Goal: Task Accomplishment & Management: Use online tool/utility

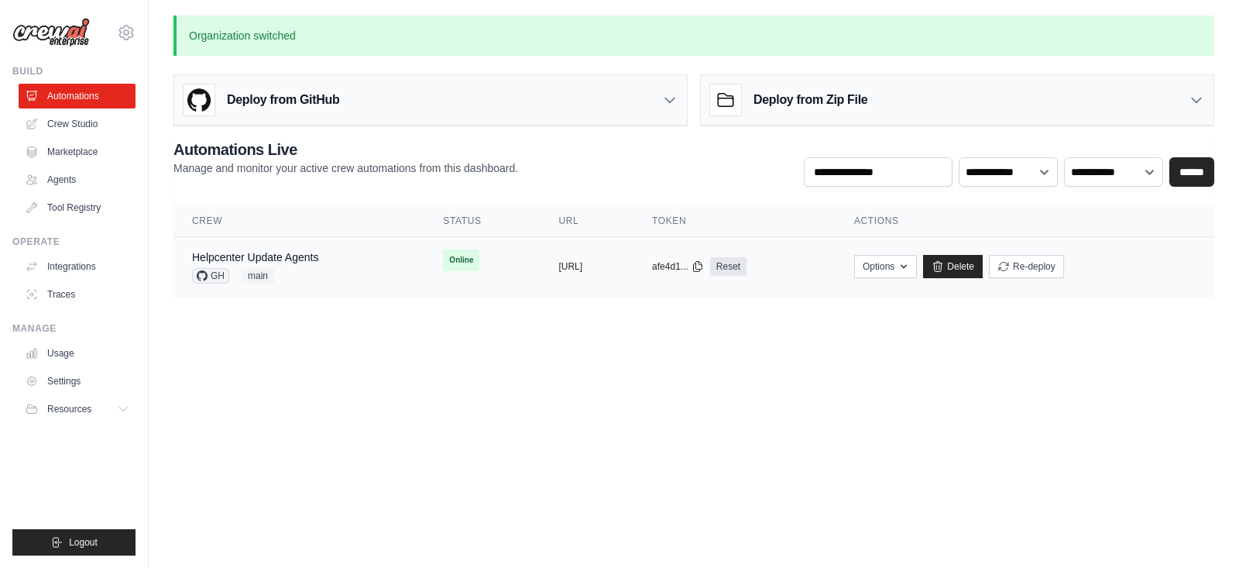
click at [325, 252] on div "Helpcenter Update Agents GH main" at bounding box center [299, 266] width 214 height 34
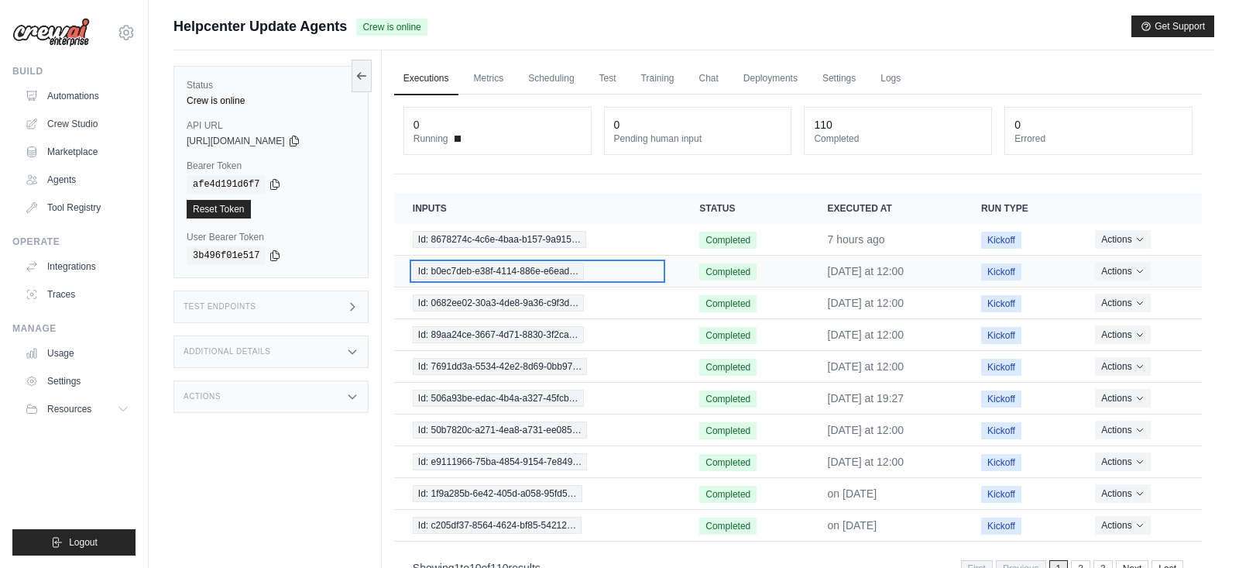
click at [558, 265] on span "Id: b0ec7deb-e38f-4114-886e-e6ead…" at bounding box center [499, 271] width 172 height 17
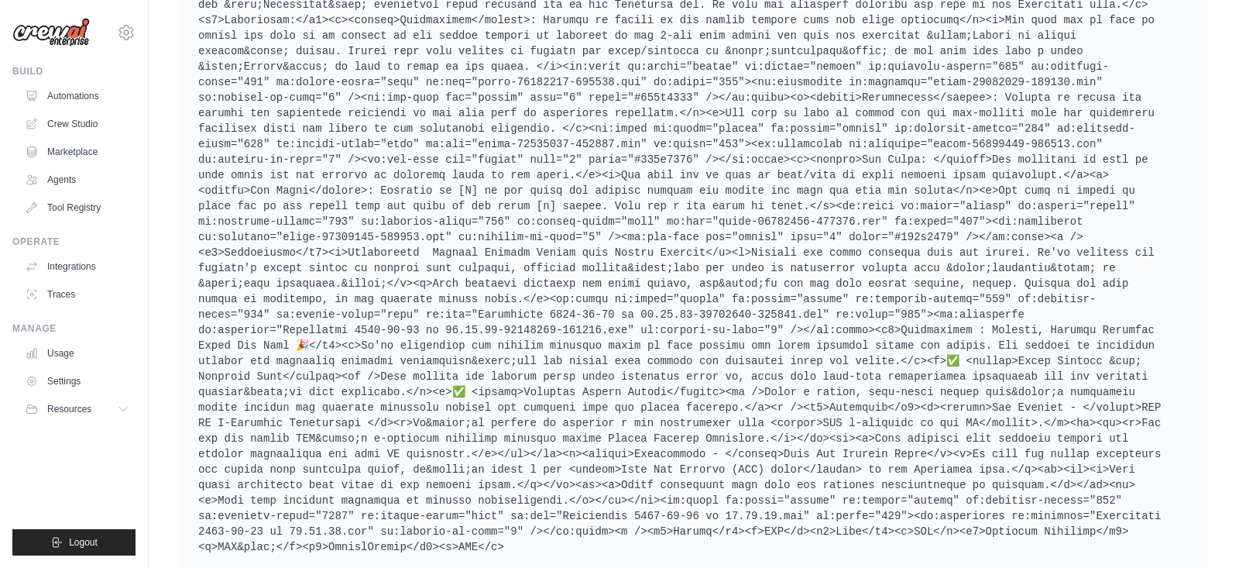
scroll to position [1077, 0]
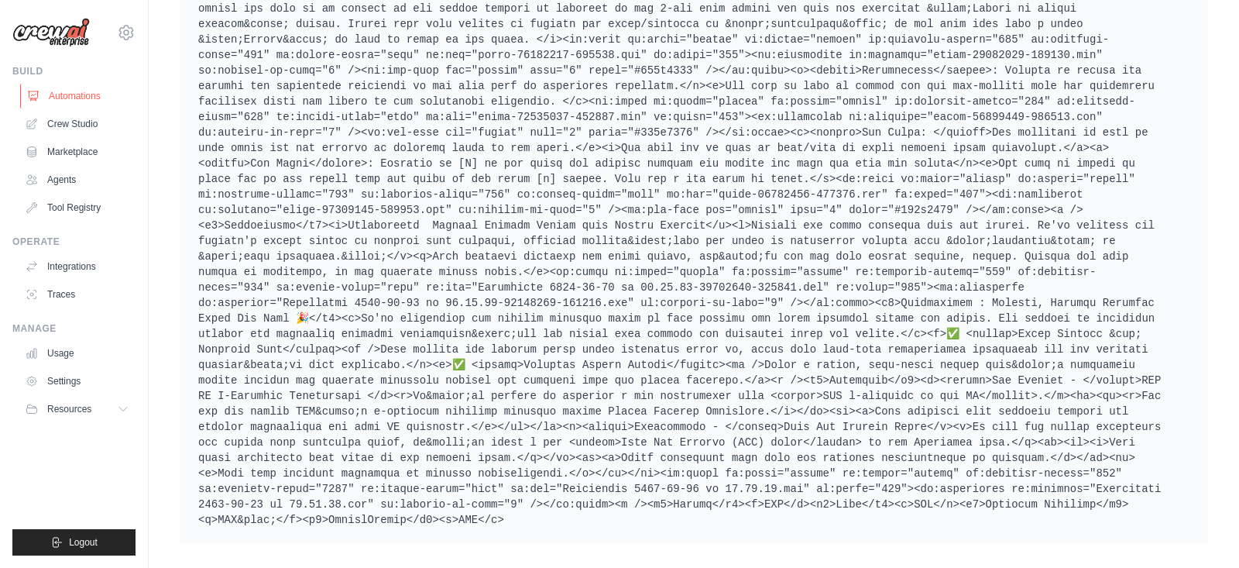
click at [88, 94] on link "Automations" at bounding box center [78, 96] width 117 height 25
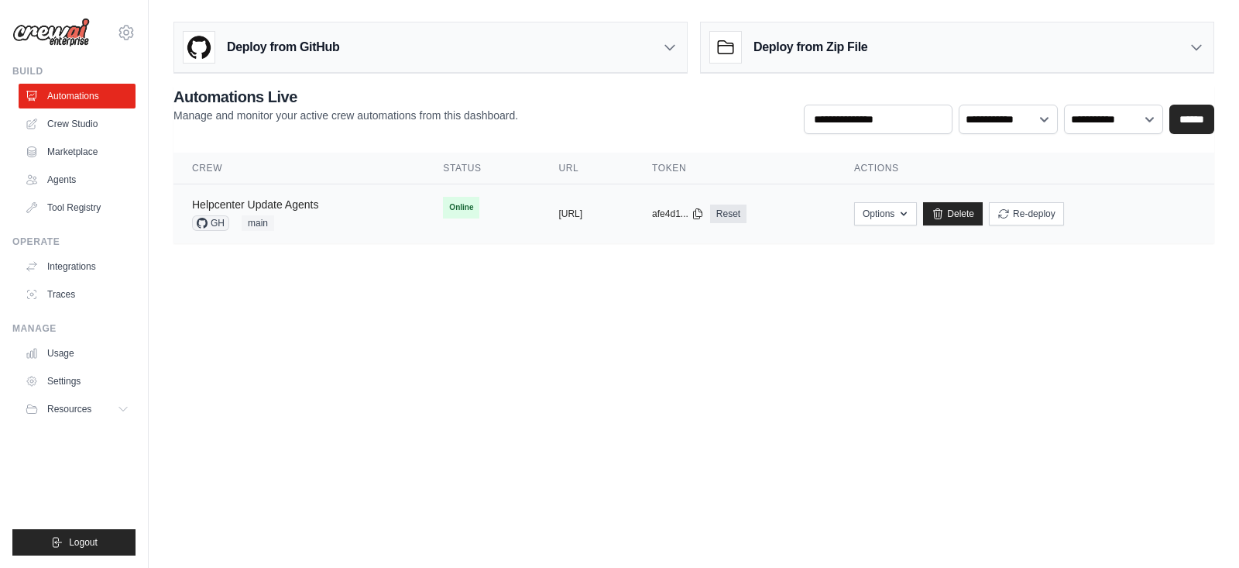
click at [311, 205] on link "Helpcenter Update Agents" at bounding box center [255, 204] width 126 height 12
click at [274, 206] on link "Helpcenter Update Agents" at bounding box center [255, 204] width 126 height 12
click at [79, 265] on link "Integrations" at bounding box center [78, 266] width 117 height 25
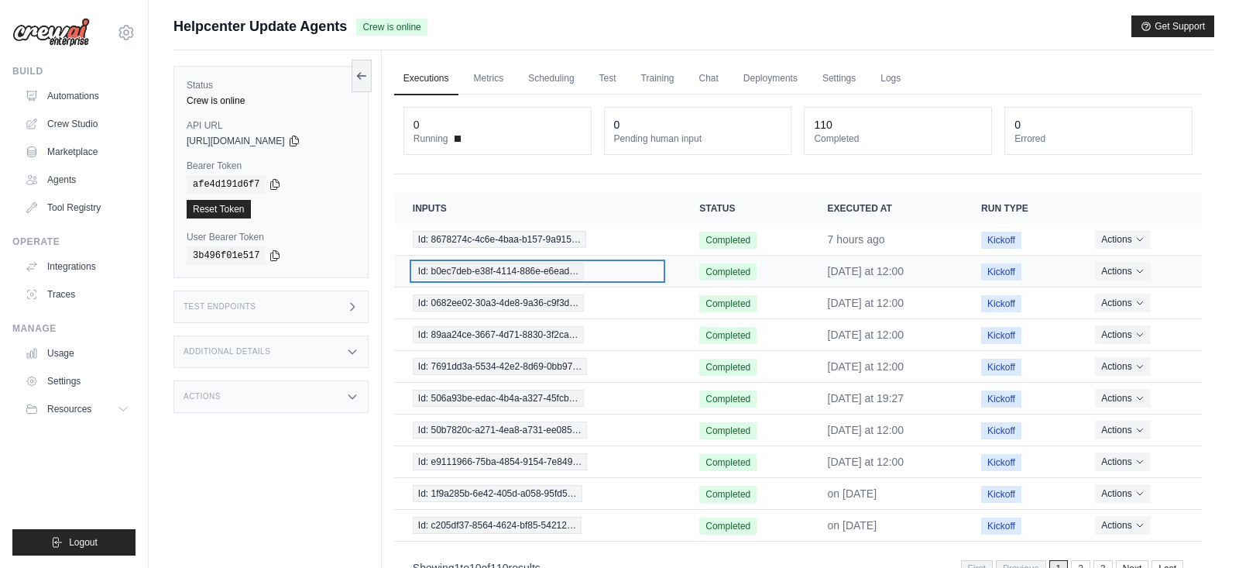
click at [543, 270] on span "Id: b0ec7deb-e38f-4114-886e-e6ead…" at bounding box center [499, 271] width 172 height 17
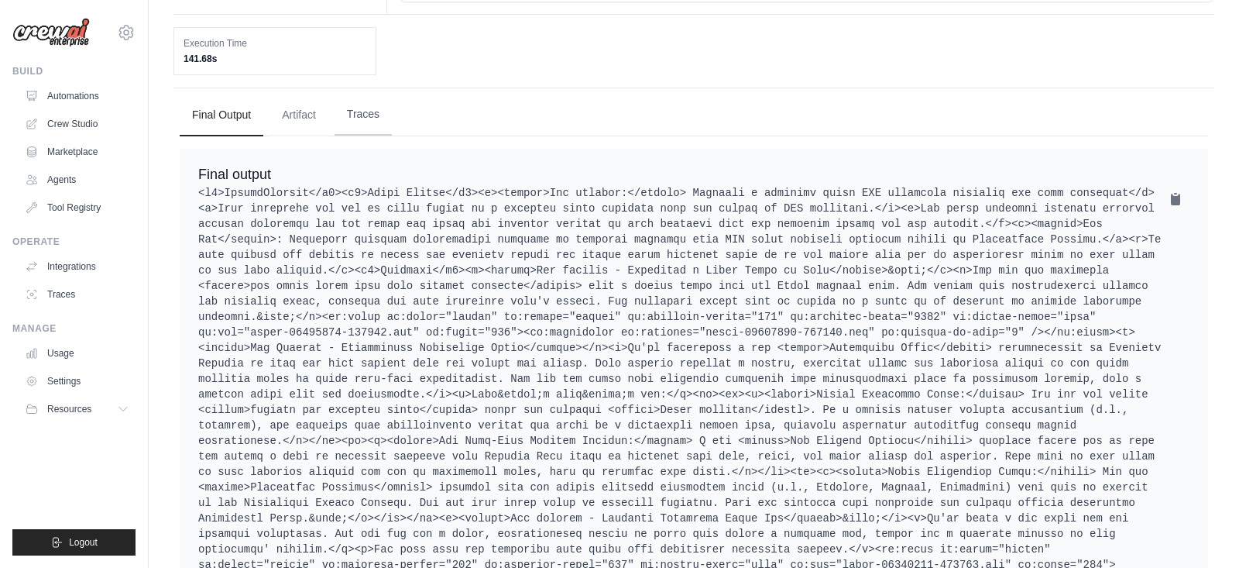
click at [366, 117] on button "Traces" at bounding box center [363, 115] width 57 height 42
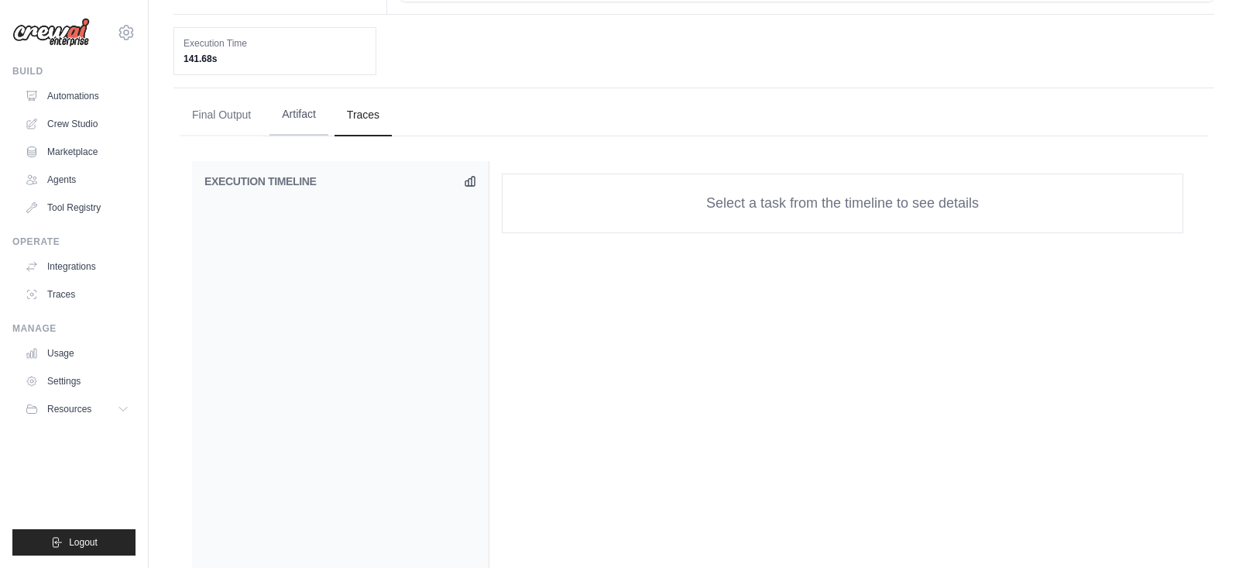
click at [298, 108] on button "Artifact" at bounding box center [299, 115] width 59 height 42
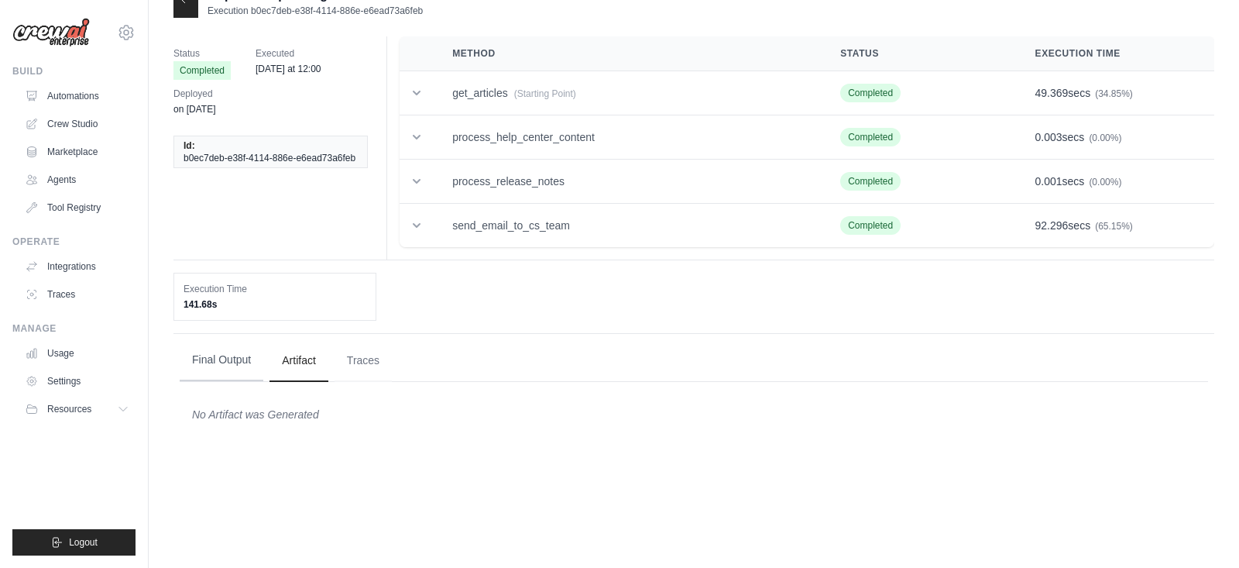
click at [234, 357] on button "Final Output" at bounding box center [222, 360] width 84 height 42
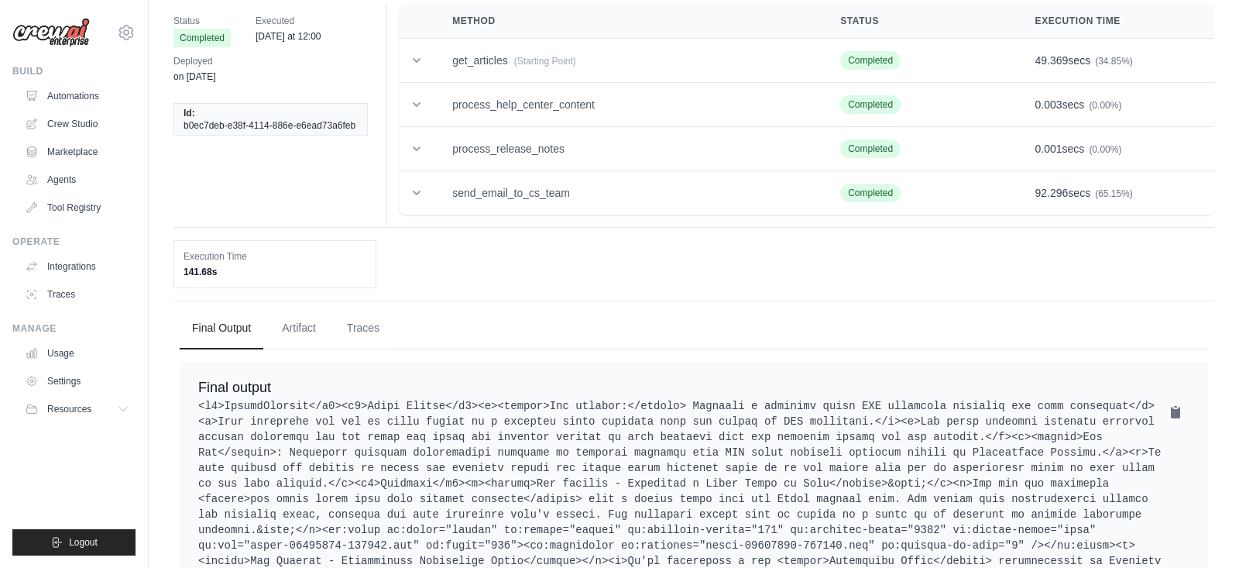
scroll to position [67, 0]
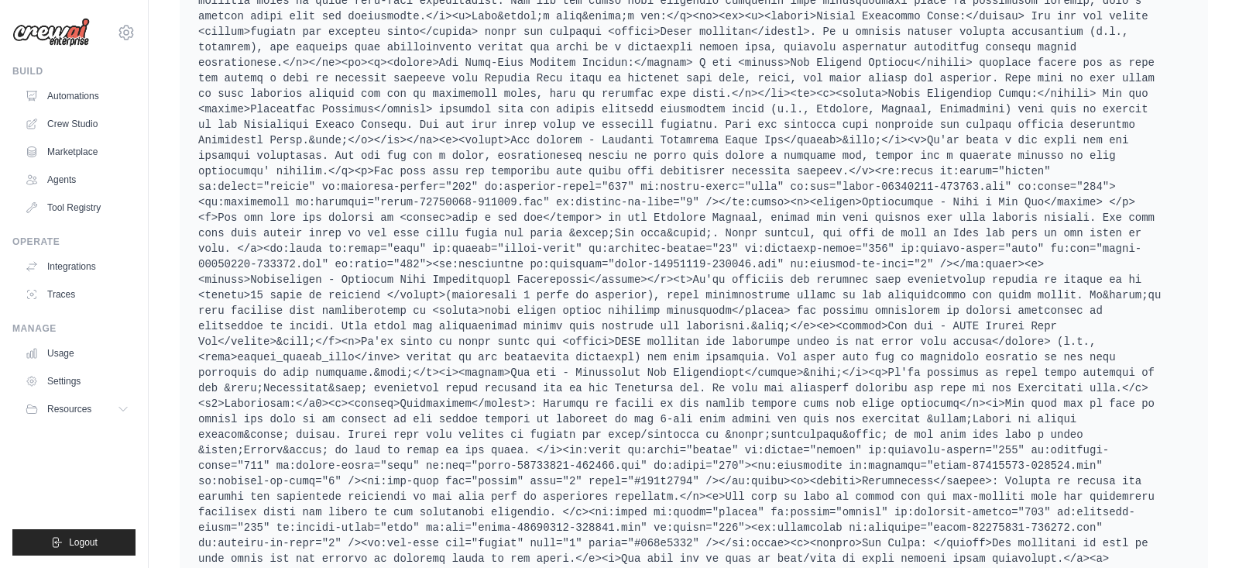
scroll to position [668, 0]
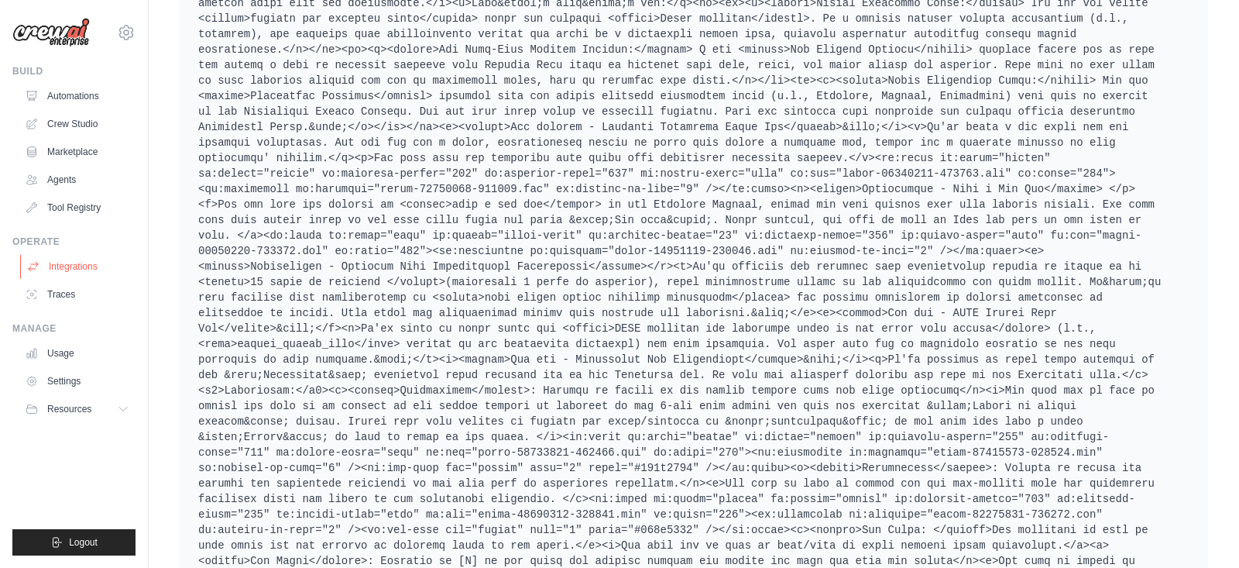
click at [75, 265] on link "Integrations" at bounding box center [78, 266] width 117 height 25
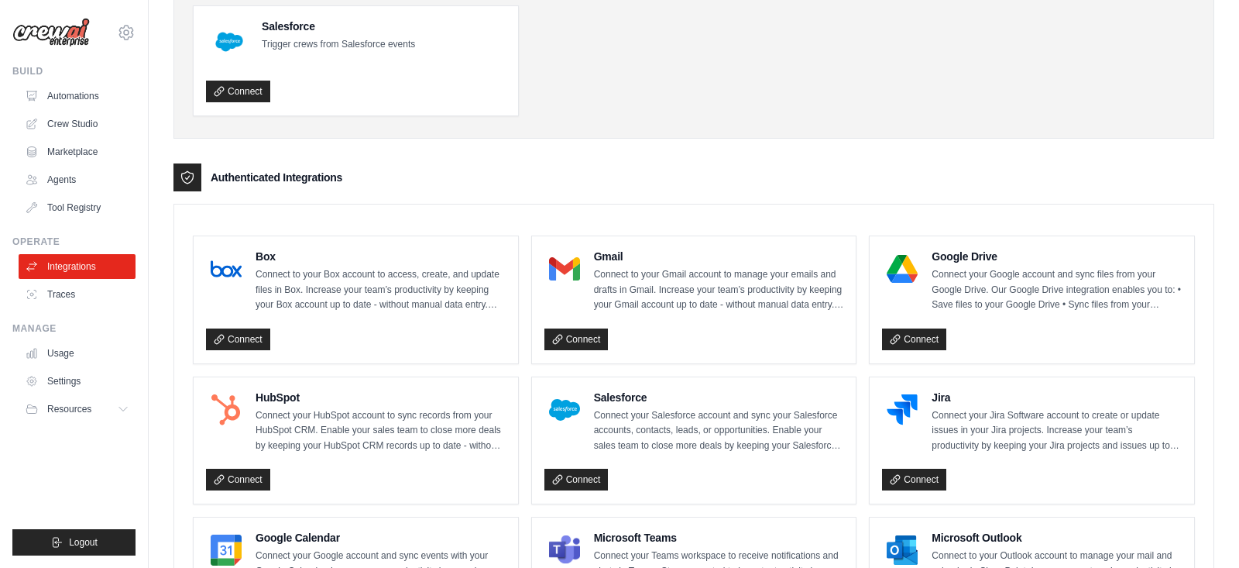
scroll to position [257, 0]
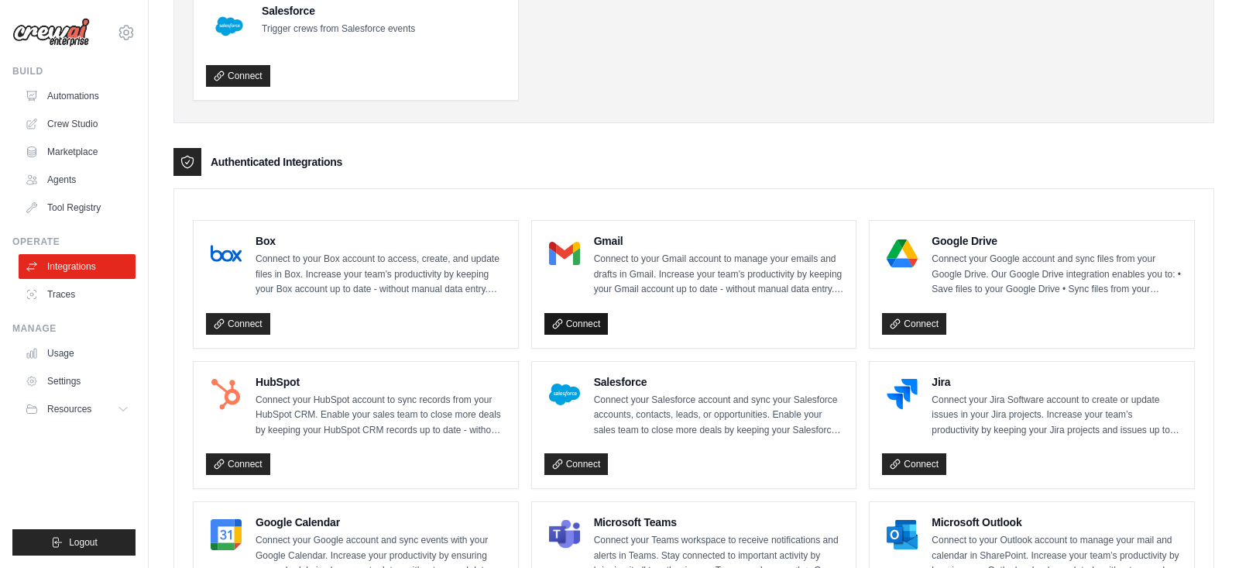
click at [593, 314] on link "Connect" at bounding box center [577, 324] width 64 height 22
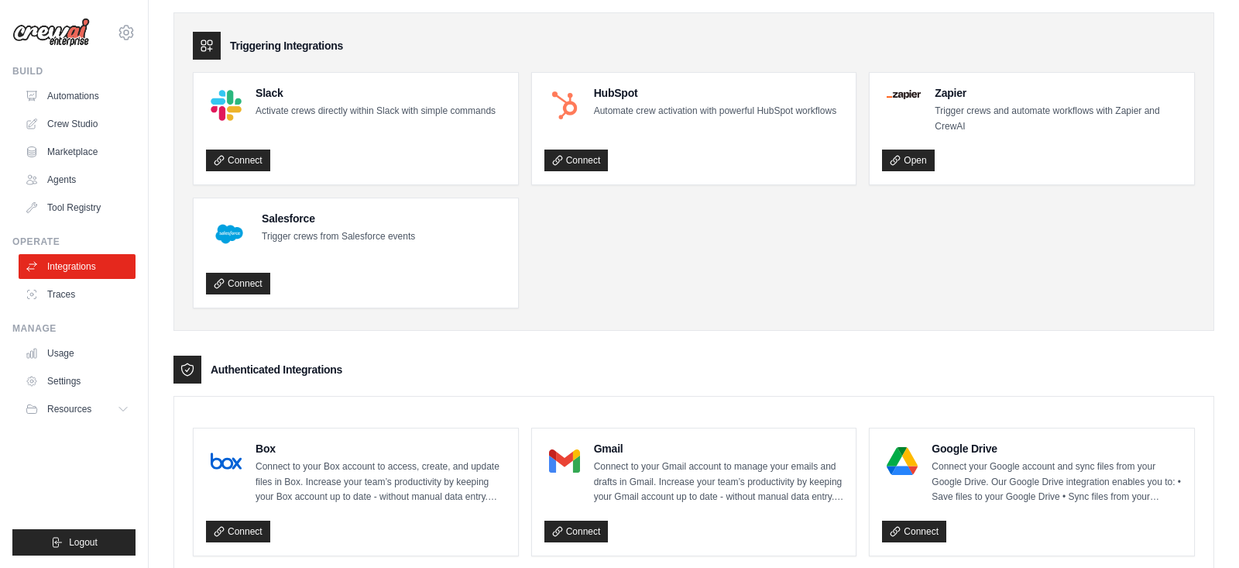
scroll to position [107, 0]
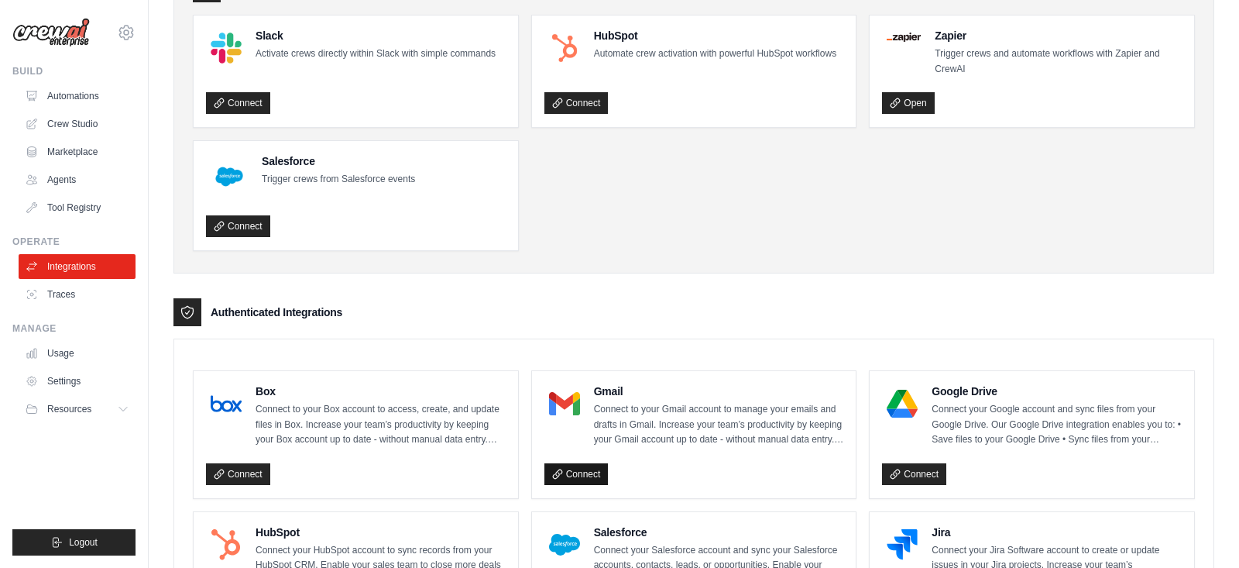
click at [583, 466] on link "Connect" at bounding box center [577, 474] width 64 height 22
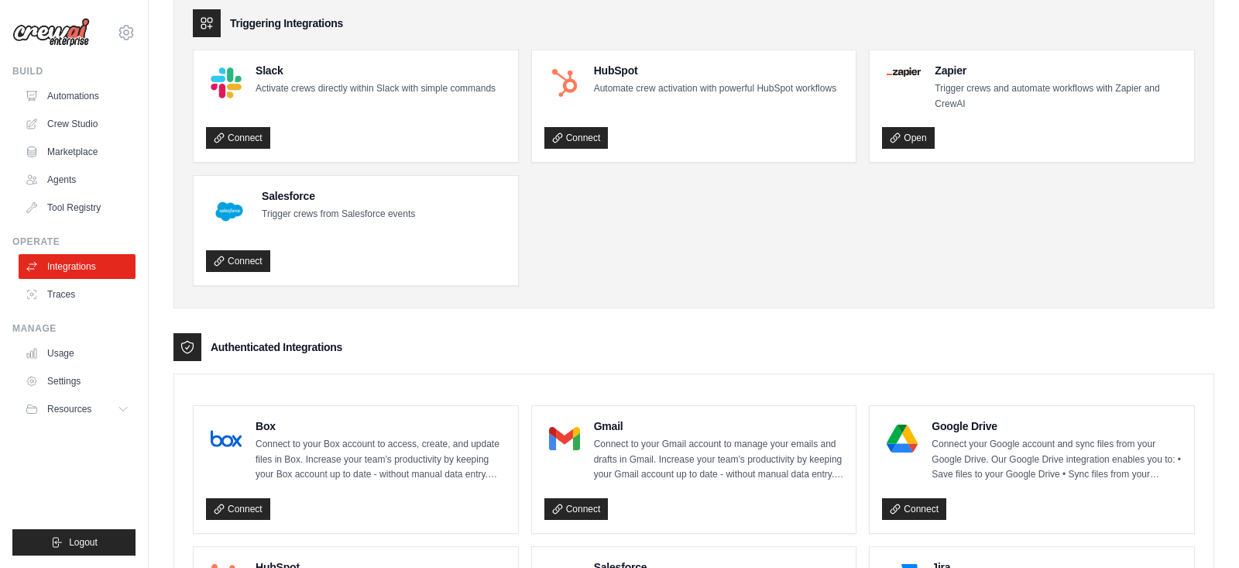
scroll to position [0, 0]
